Goal: Task Accomplishment & Management: Use online tool/utility

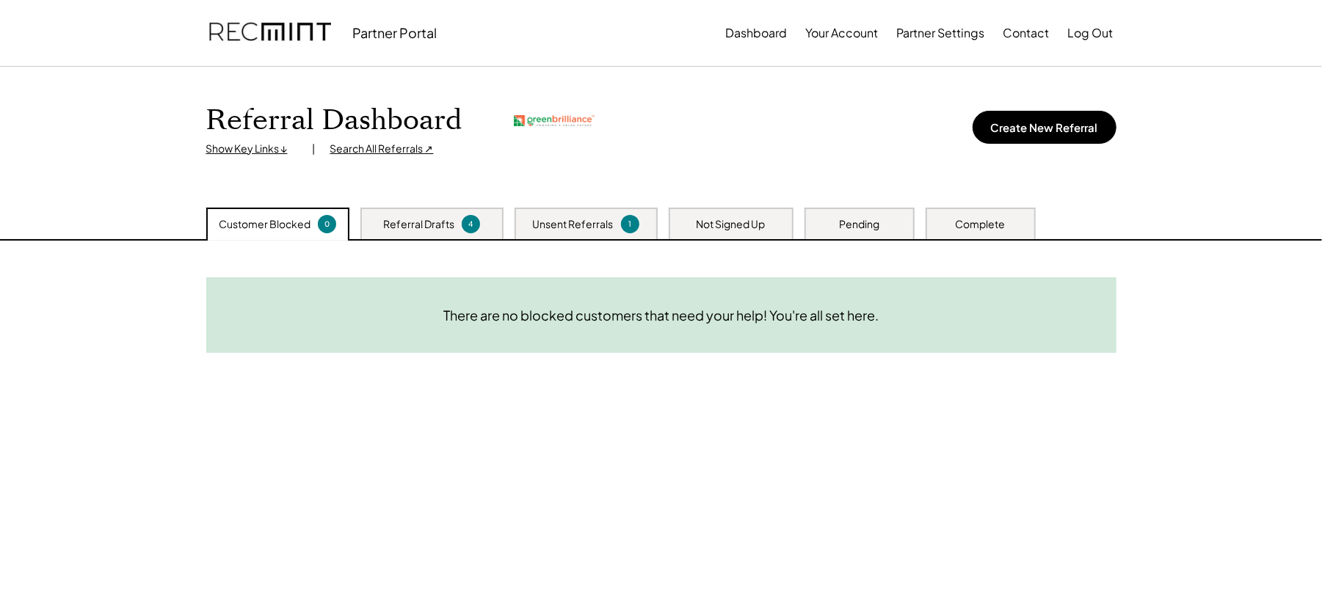
click at [374, 157] on div "Referral Dashboard Show Key Links ↓ | Search All Referrals ↗ Create New Referral" at bounding box center [661, 137] width 939 height 141
click at [379, 150] on div "Search All Referrals ↗" at bounding box center [381, 149] width 103 height 15
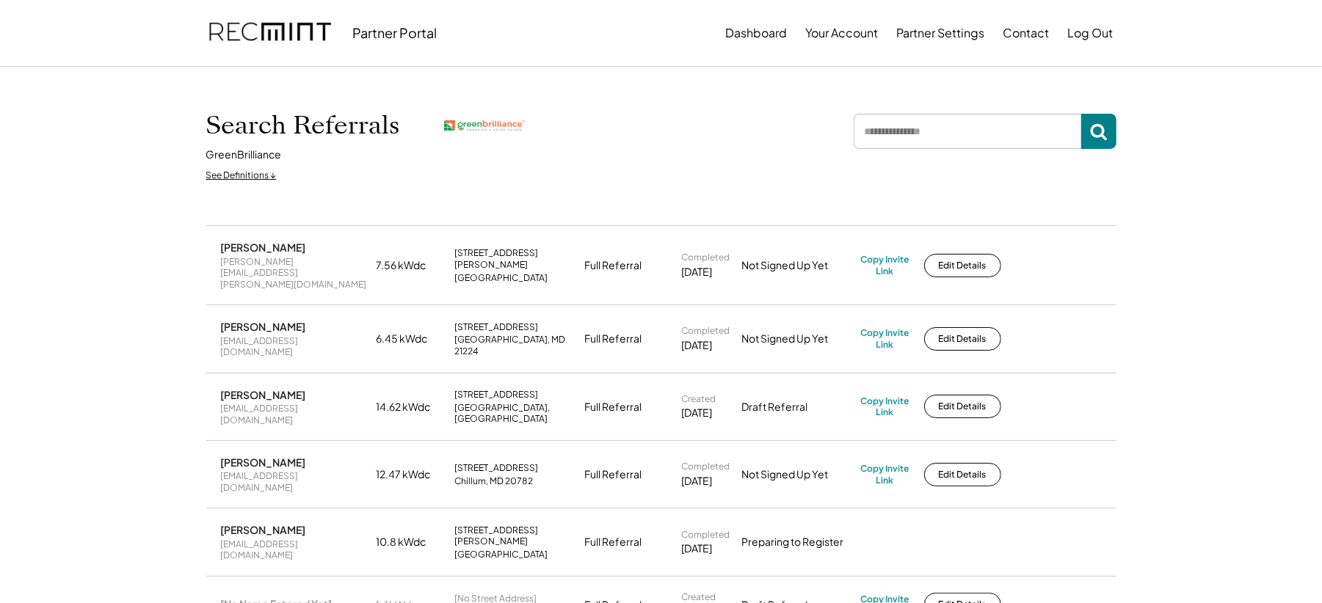
click at [911, 134] on input "input" at bounding box center [968, 131] width 228 height 35
type input "******"
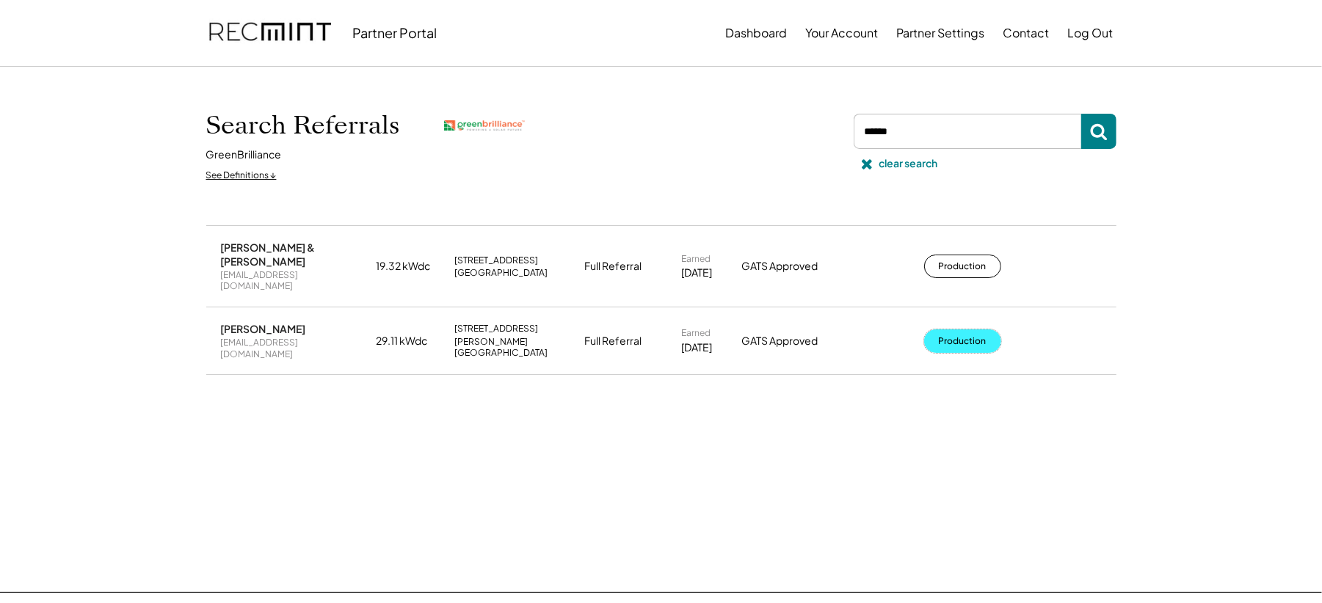
click at [947, 330] on button "Production" at bounding box center [962, 341] width 77 height 23
click at [951, 330] on button "Production" at bounding box center [962, 341] width 77 height 23
click at [867, 166] on use at bounding box center [867, 164] width 10 height 10
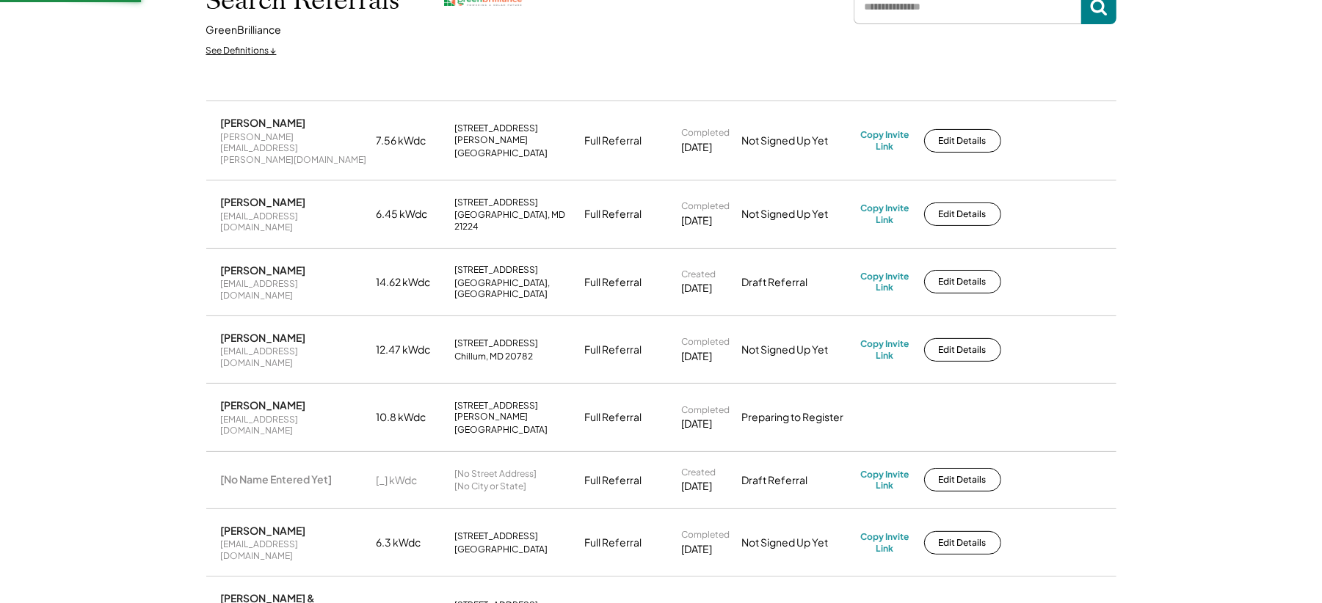
scroll to position [98, 0]
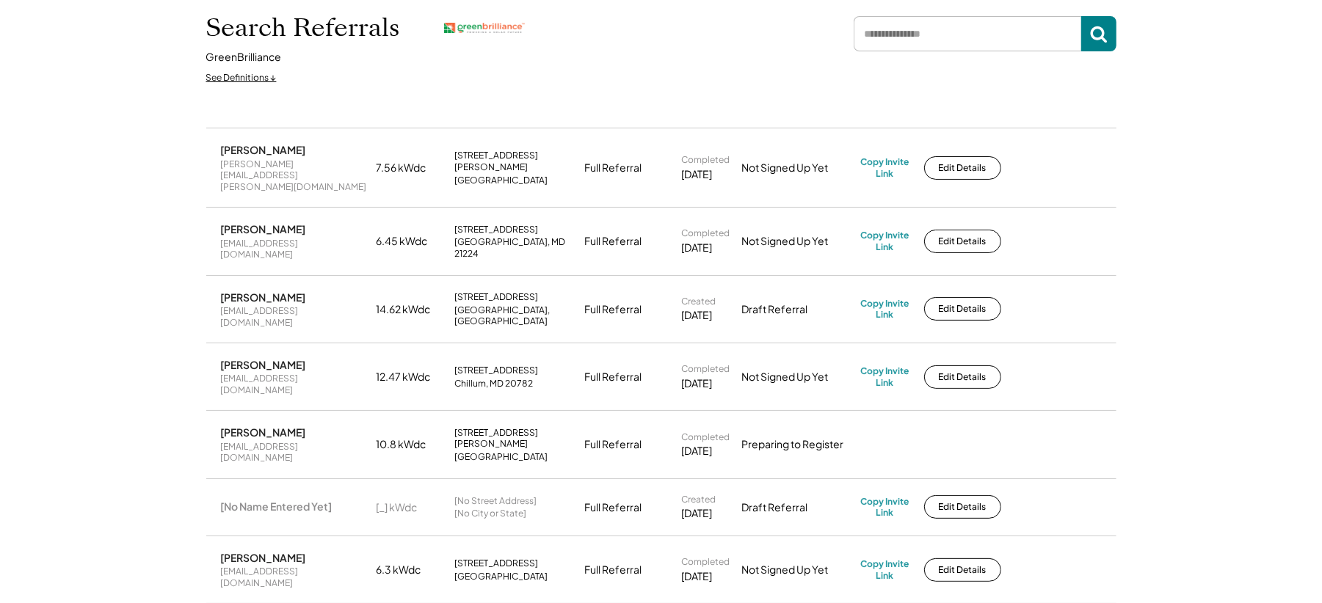
click at [914, 25] on input "input" at bounding box center [968, 33] width 228 height 35
click at [909, 48] on input "input" at bounding box center [968, 33] width 228 height 35
click at [914, 40] on input "input" at bounding box center [968, 33] width 228 height 35
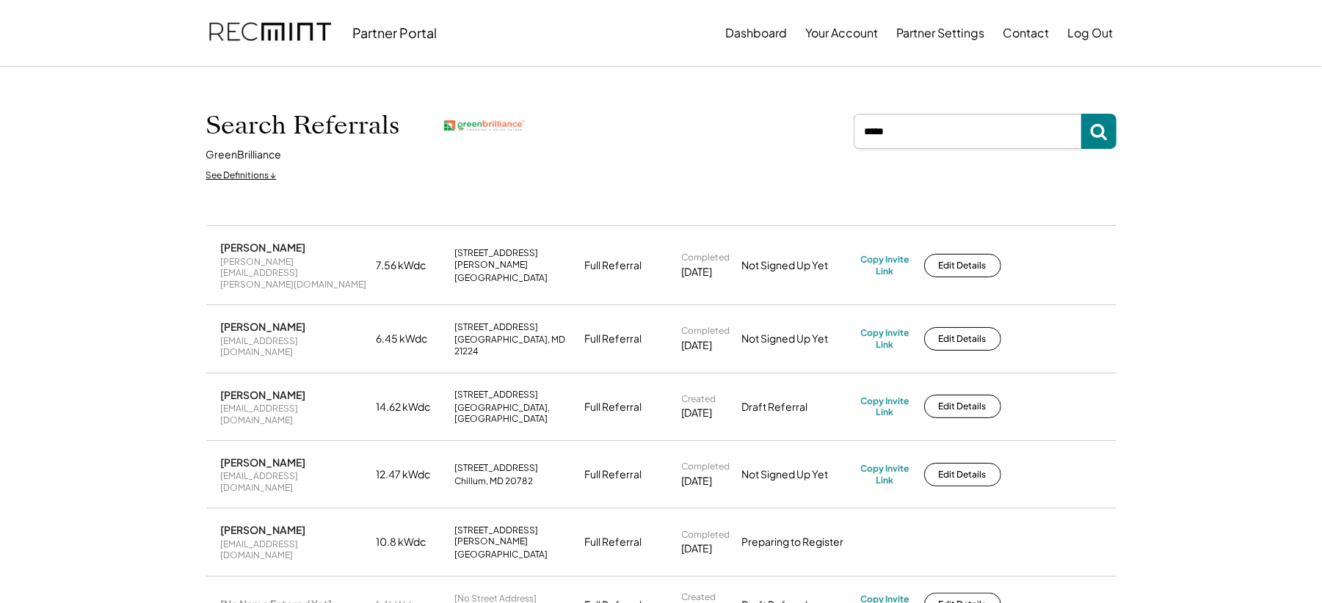
type input "*****"
click at [920, 131] on input "input" at bounding box center [968, 131] width 228 height 35
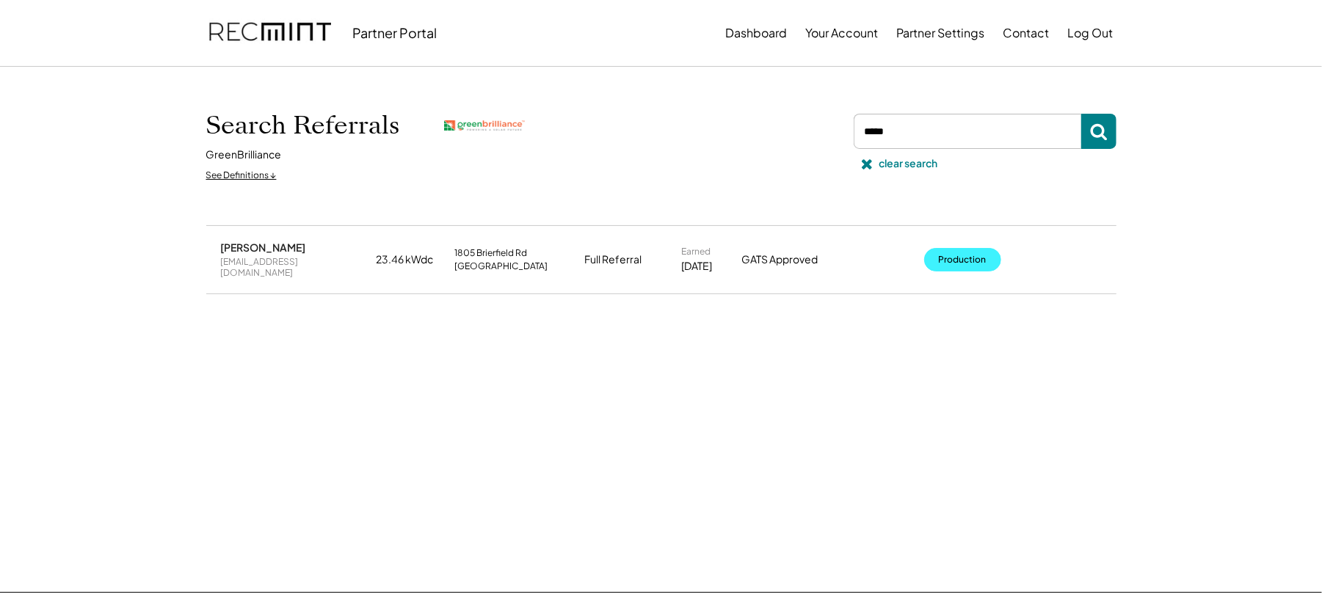
click at [953, 255] on button "Production" at bounding box center [962, 259] width 77 height 23
click at [881, 173] on div "clear search" at bounding box center [982, 163] width 268 height 29
click at [882, 167] on div "clear search" at bounding box center [982, 146] width 268 height 65
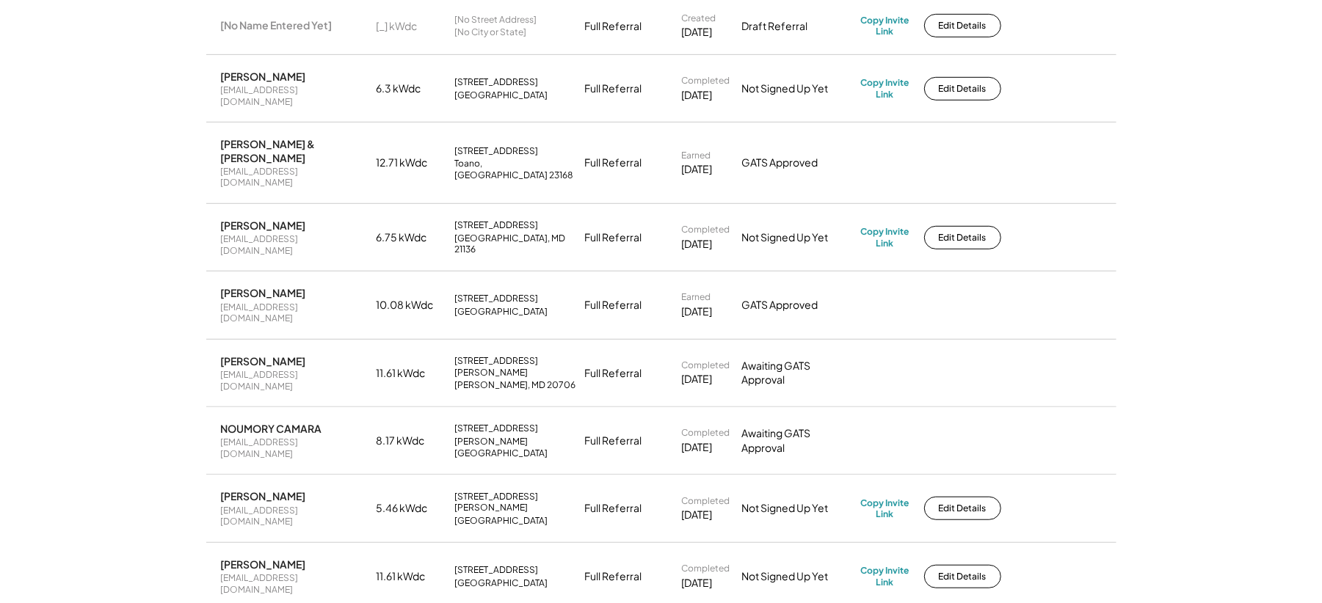
scroll to position [587, 0]
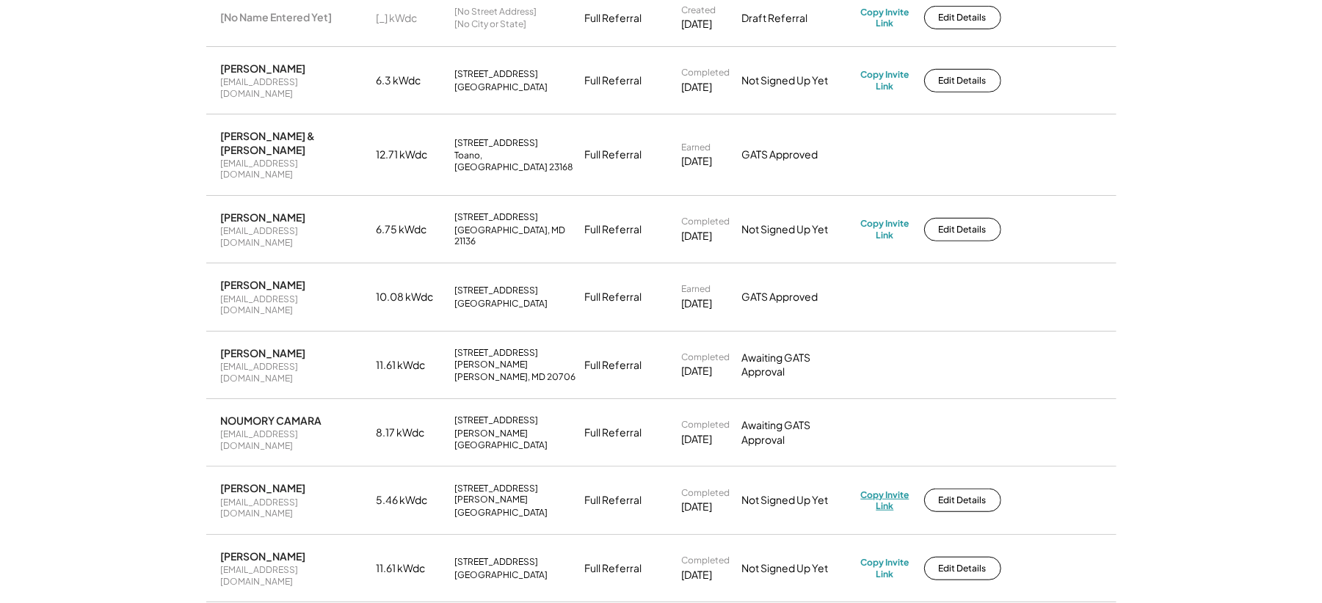
drag, startPoint x: 884, startPoint y: 374, endPoint x: 873, endPoint y: 374, distance: 11.0
click at [873, 490] on div "Copy Invite Link" at bounding box center [885, 501] width 48 height 23
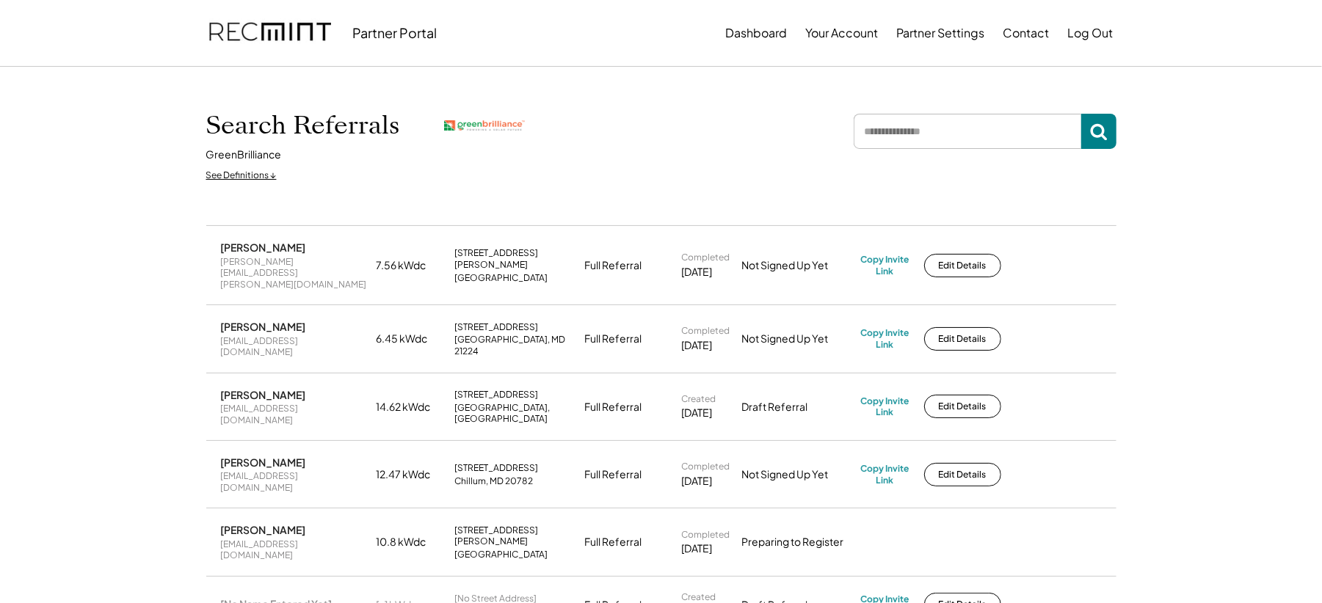
click at [936, 129] on input "input" at bounding box center [968, 131] width 228 height 35
type input "****"
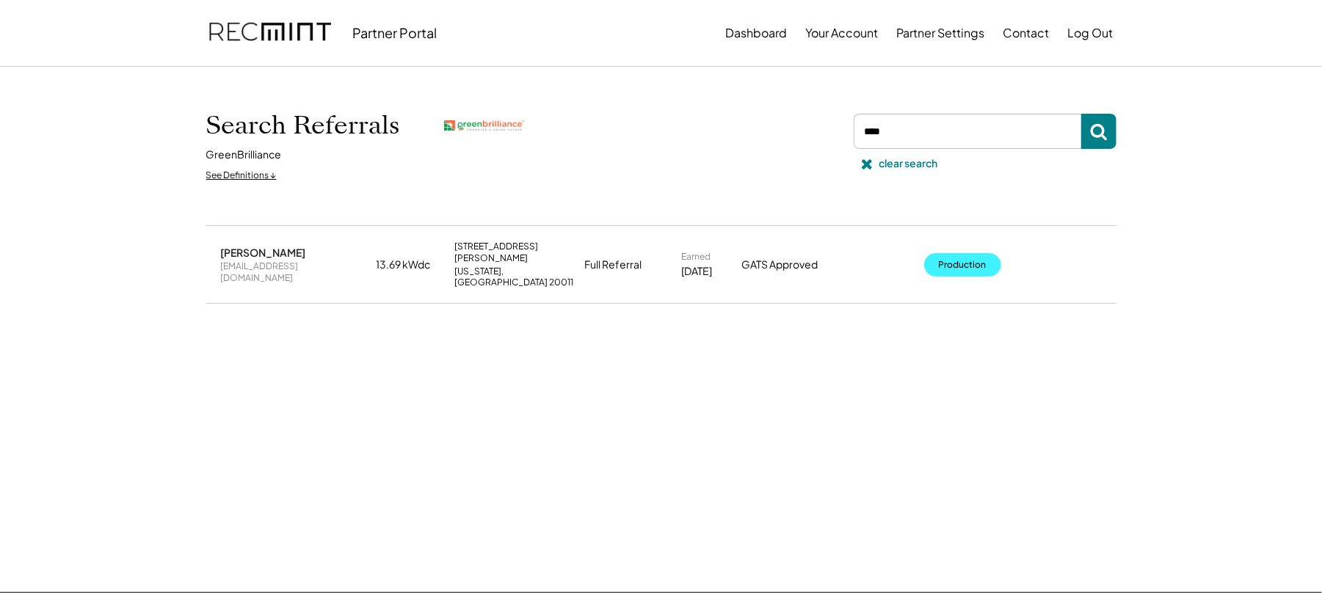
click at [985, 254] on button "Production" at bounding box center [962, 264] width 77 height 23
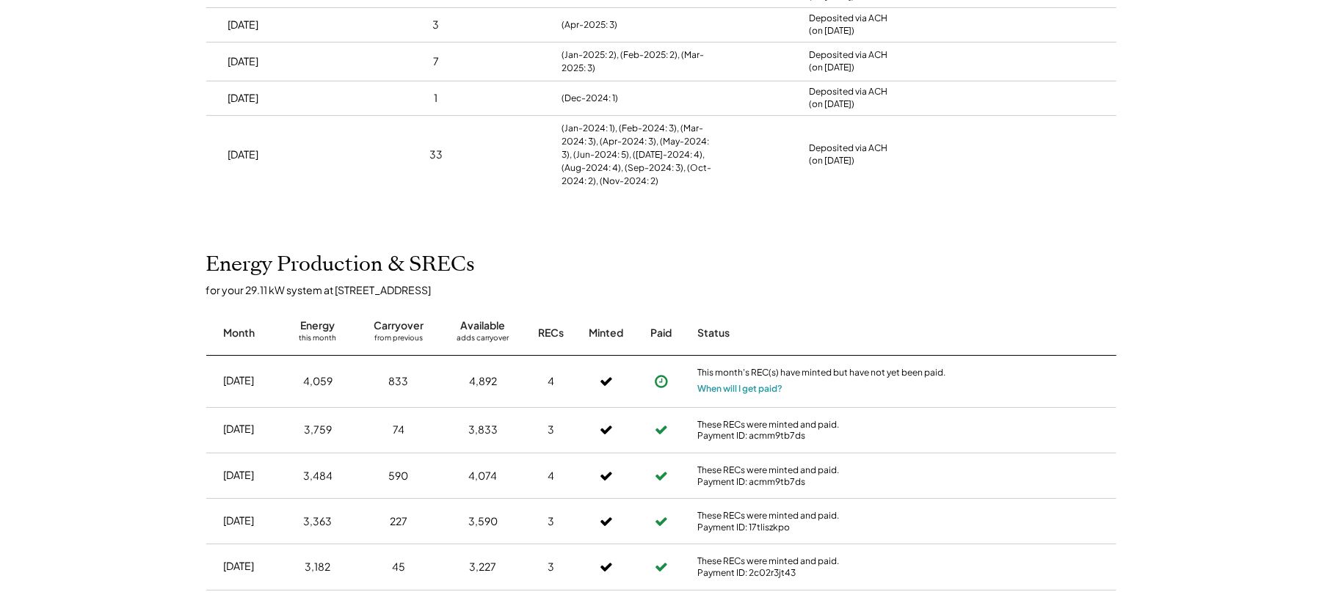
scroll to position [98, 0]
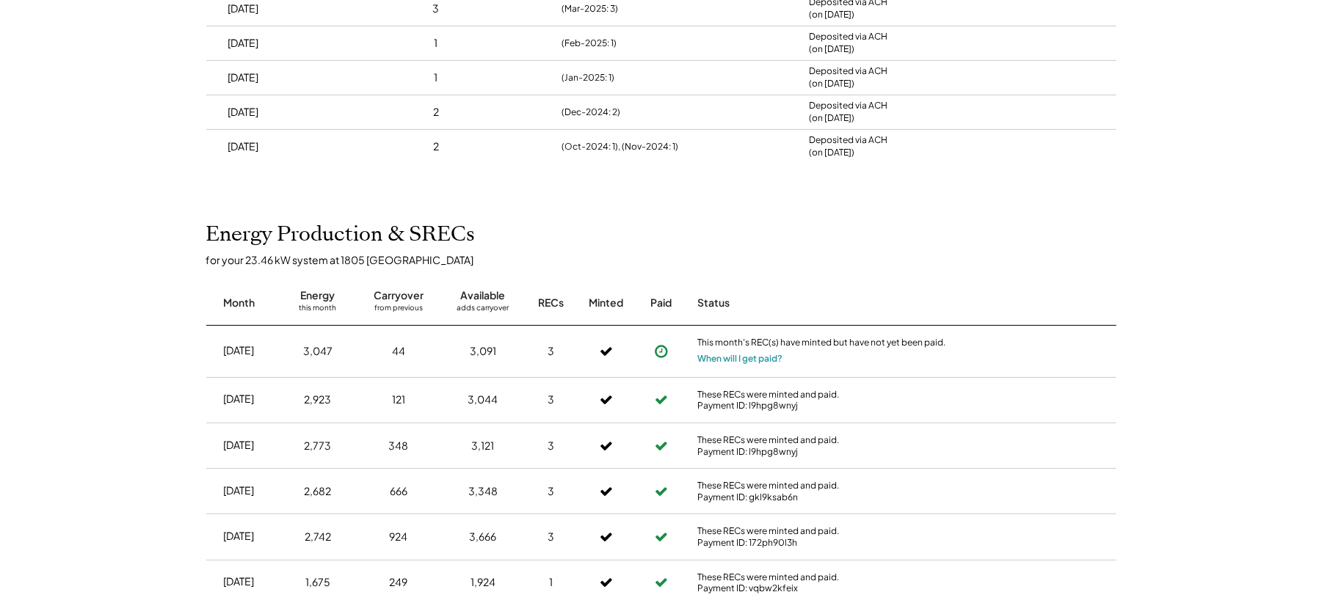
scroll to position [391, 0]
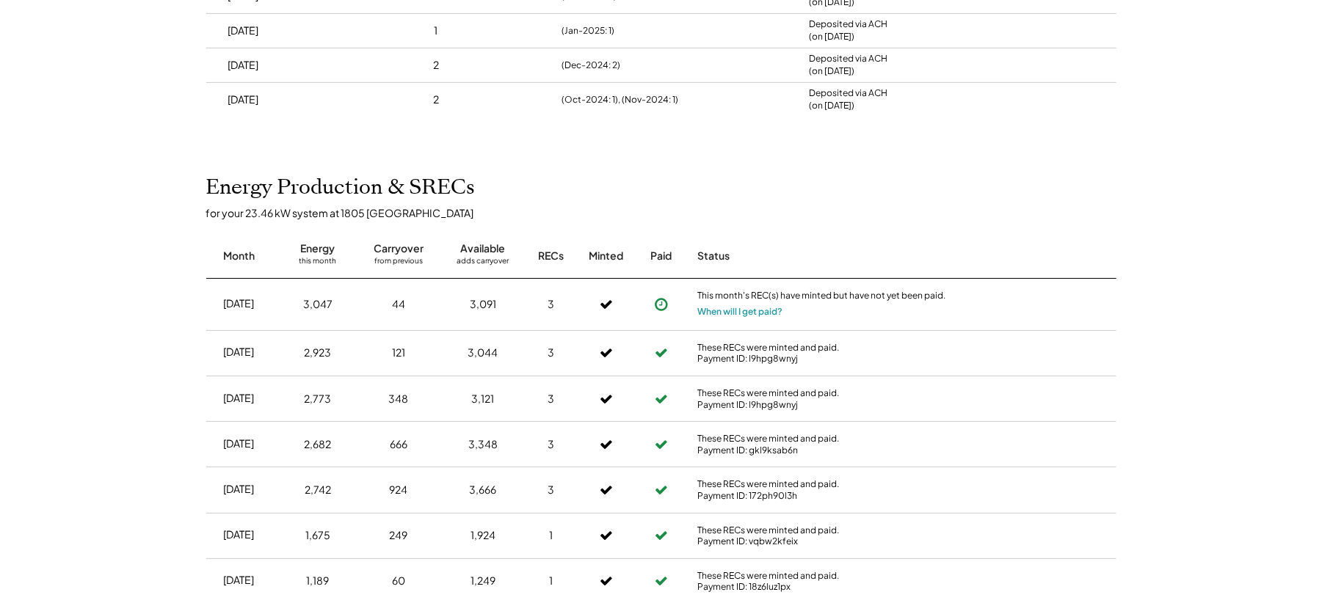
click at [663, 307] on icon at bounding box center [661, 304] width 15 height 15
click at [661, 307] on icon at bounding box center [661, 304] width 15 height 15
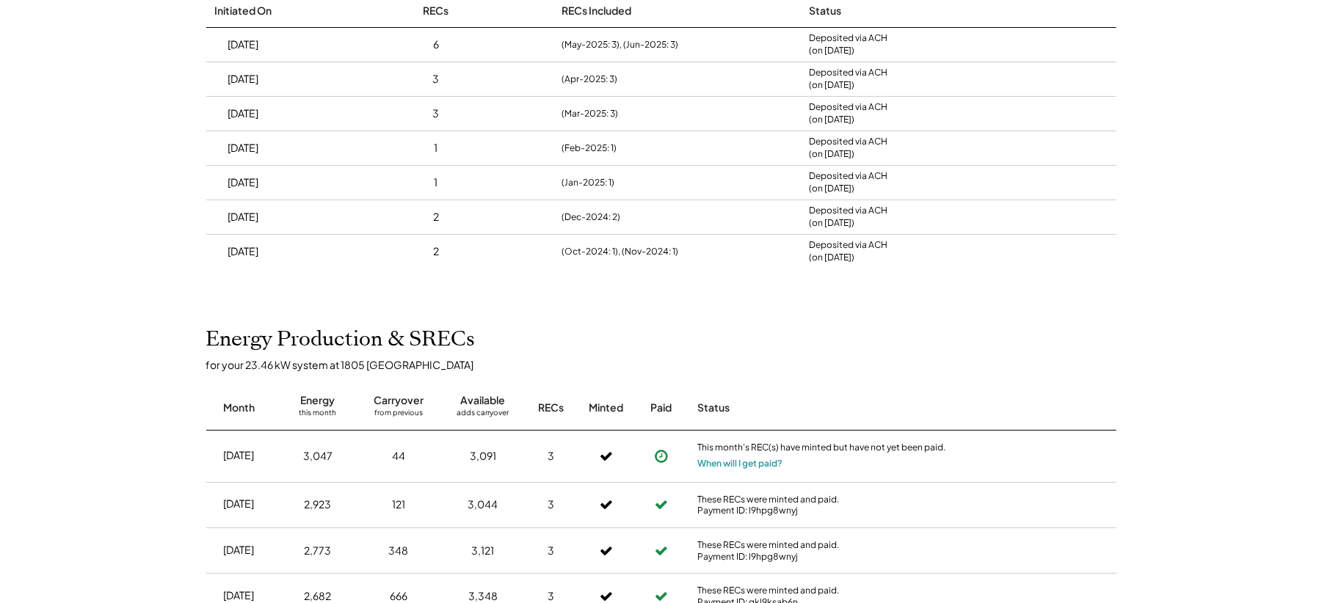
scroll to position [195, 0]
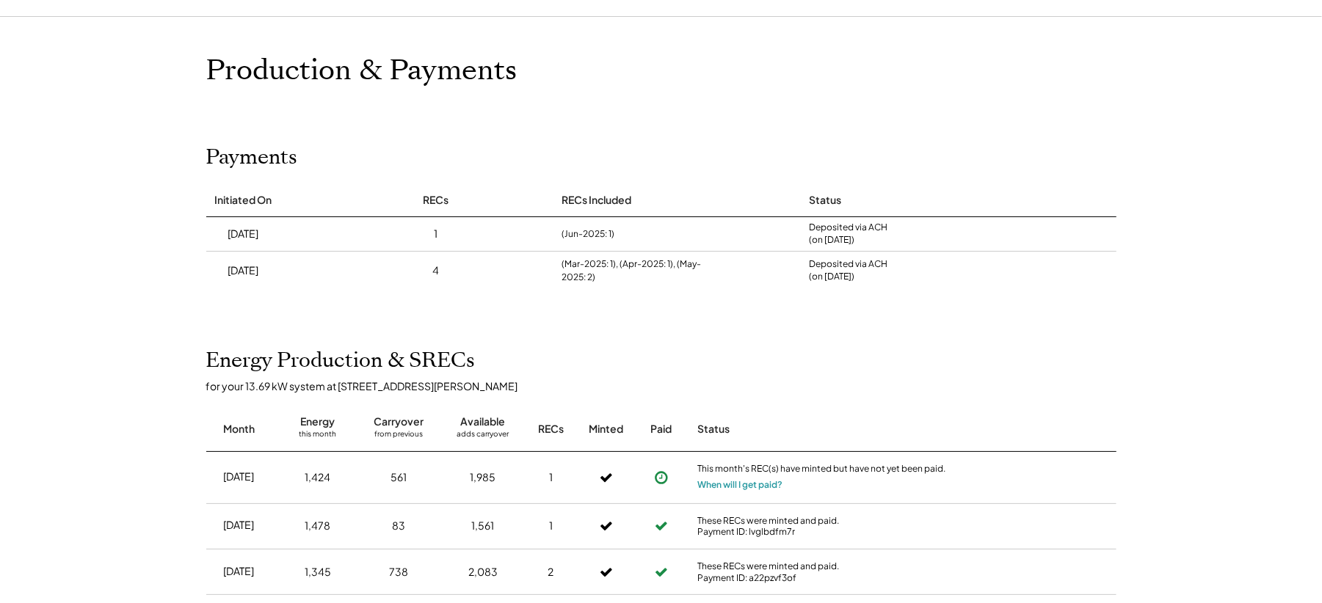
scroll to position [98, 0]
